Goal: Transaction & Acquisition: Purchase product/service

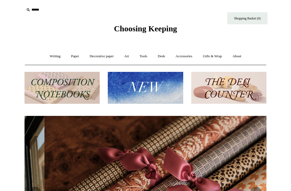
scroll to position [0, 484]
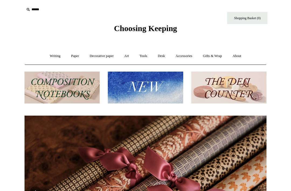
click at [173, 87] on img at bounding box center [145, 87] width 75 height 32
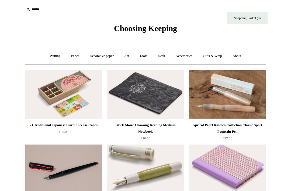
click at [52, 62] on link "Writing +" at bounding box center [55, 56] width 20 height 14
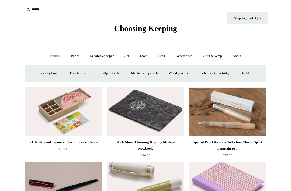
click at [73, 75] on link "Fountain pens +" at bounding box center [79, 73] width 29 height 14
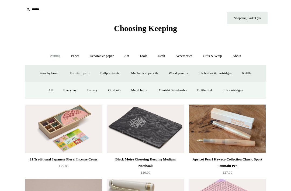
click at [104, 75] on link "Ballpoints etc. +" at bounding box center [110, 73] width 30 height 14
click at [69, 86] on div "All Everyday & disposable Premium Waterbased rollerballs Refills" at bounding box center [146, 89] width 242 height 17
click at [74, 86] on link "All" at bounding box center [81, 90] width 14 height 14
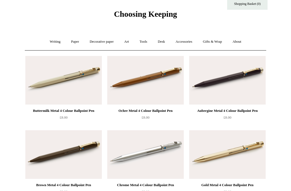
scroll to position [15, 0]
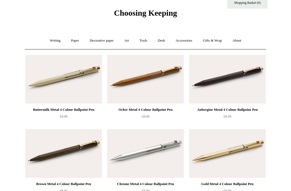
click at [36, 76] on img at bounding box center [63, 79] width 77 height 49
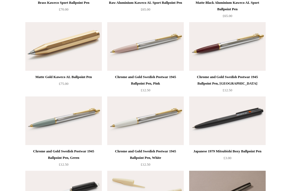
scroll to position [864, 0]
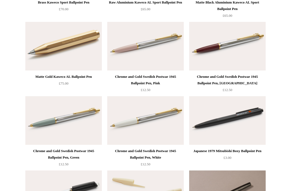
click at [176, 118] on img at bounding box center [145, 120] width 77 height 49
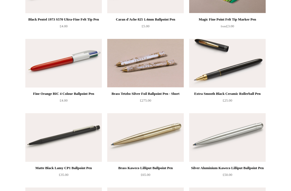
scroll to position [1145, 0]
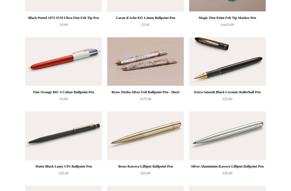
click at [251, 54] on img at bounding box center [227, 61] width 77 height 49
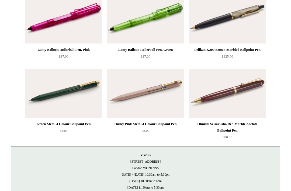
scroll to position [2370, 0]
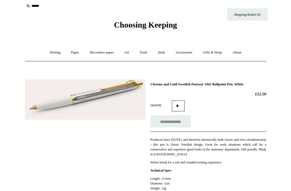
scroll to position [3, 0]
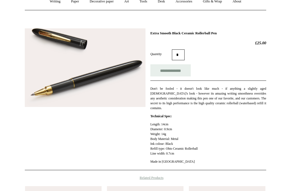
scroll to position [55, 0]
